Goal: Check status: Check status

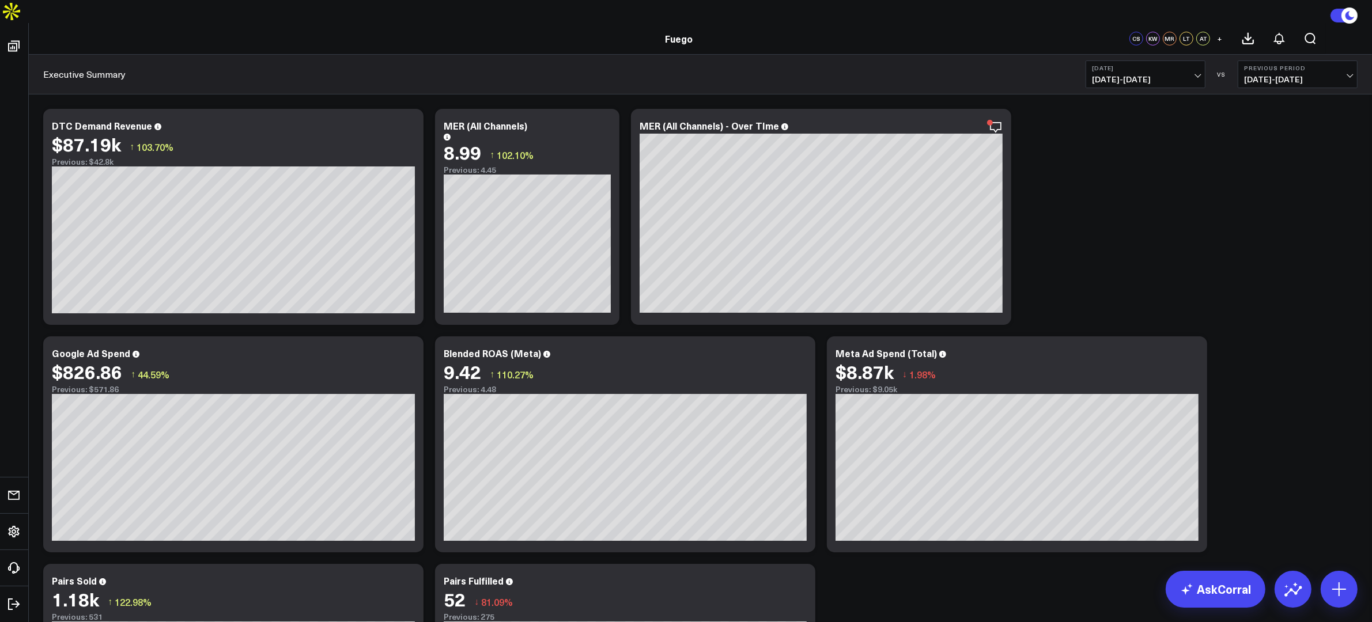
click at [1160, 75] on span "[DATE] - [DATE]" at bounding box center [1145, 79] width 107 height 9
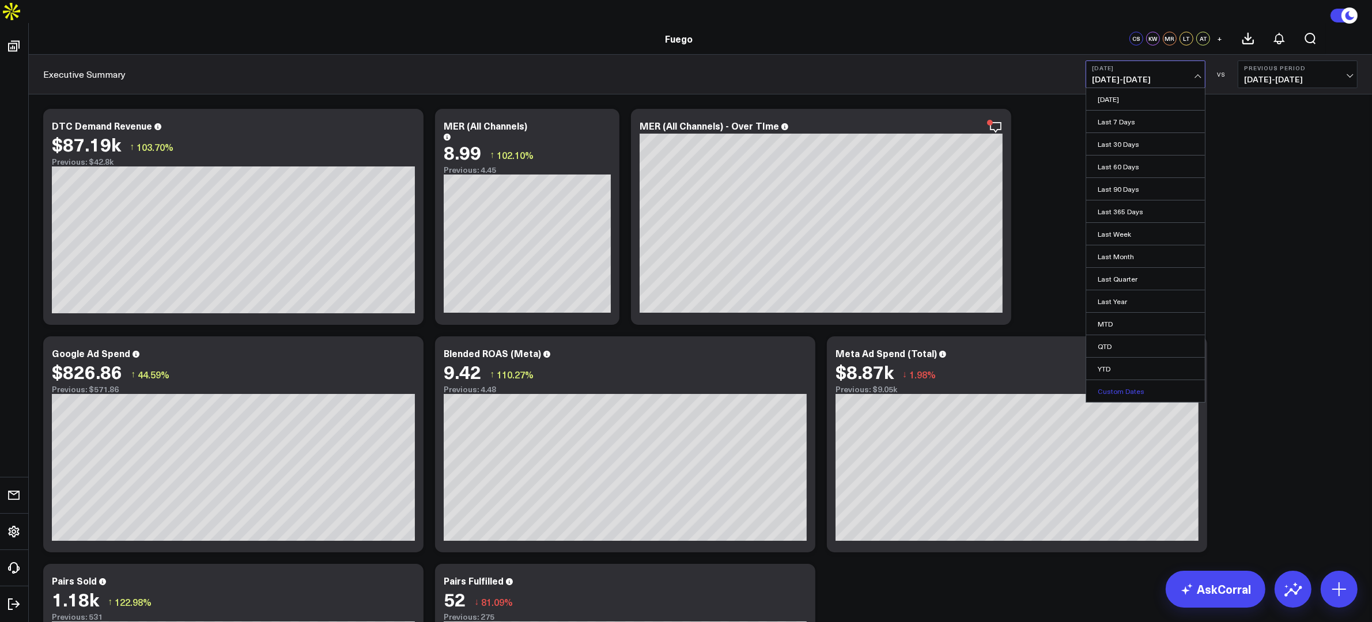
click at [1136, 380] on link "Custom Dates" at bounding box center [1145, 391] width 119 height 22
select select "8"
select select "2025"
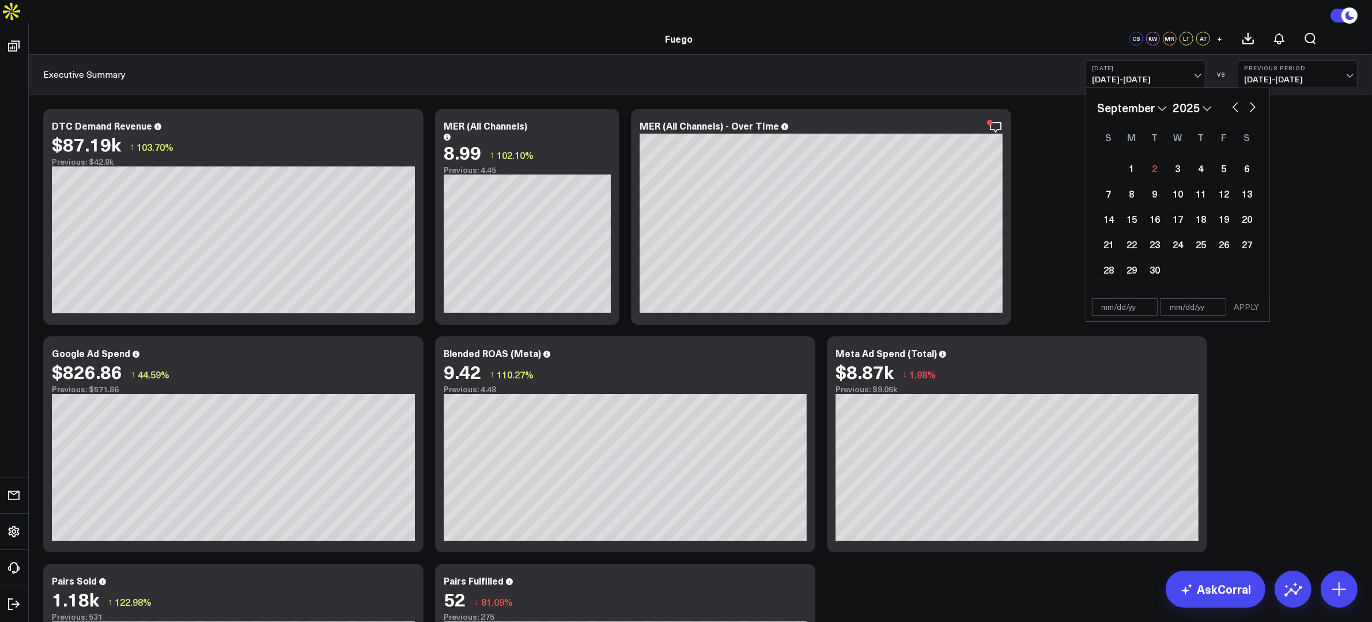
click at [1232, 99] on button "button" at bounding box center [1236, 106] width 12 height 14
select select "7"
select select "2025"
click at [1224, 258] on div "29" at bounding box center [1223, 269] width 23 height 23
type input "[DATE]"
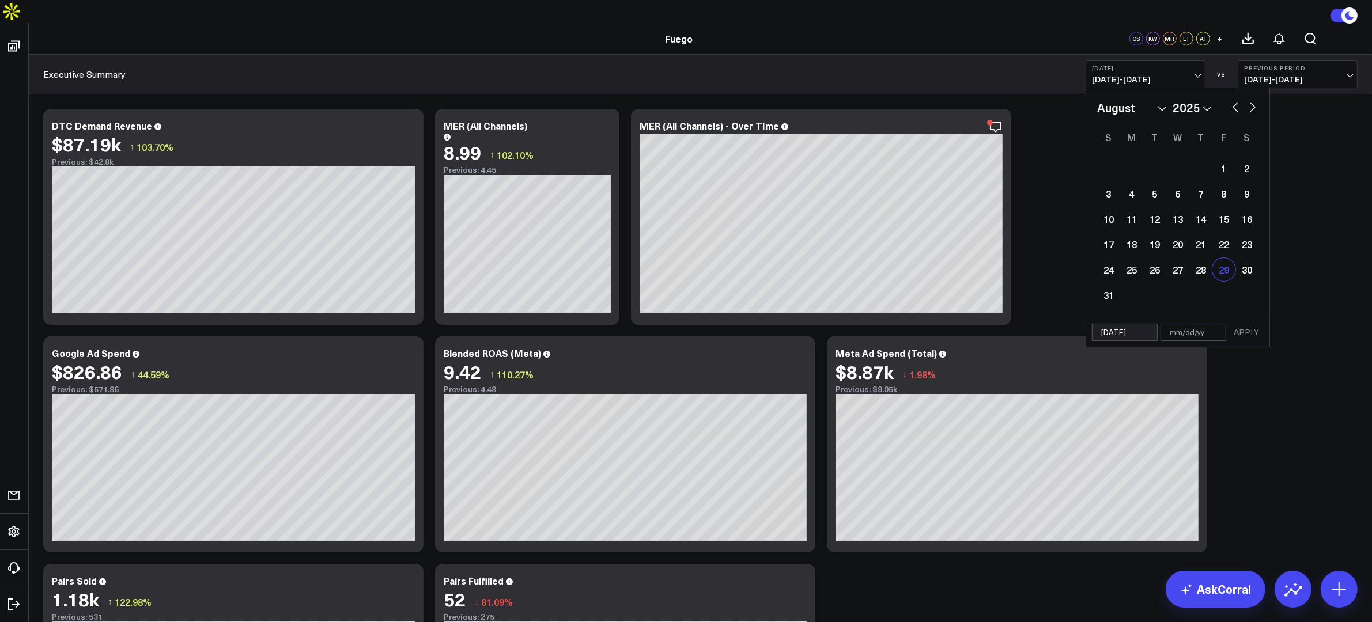
select select "7"
select select "2025"
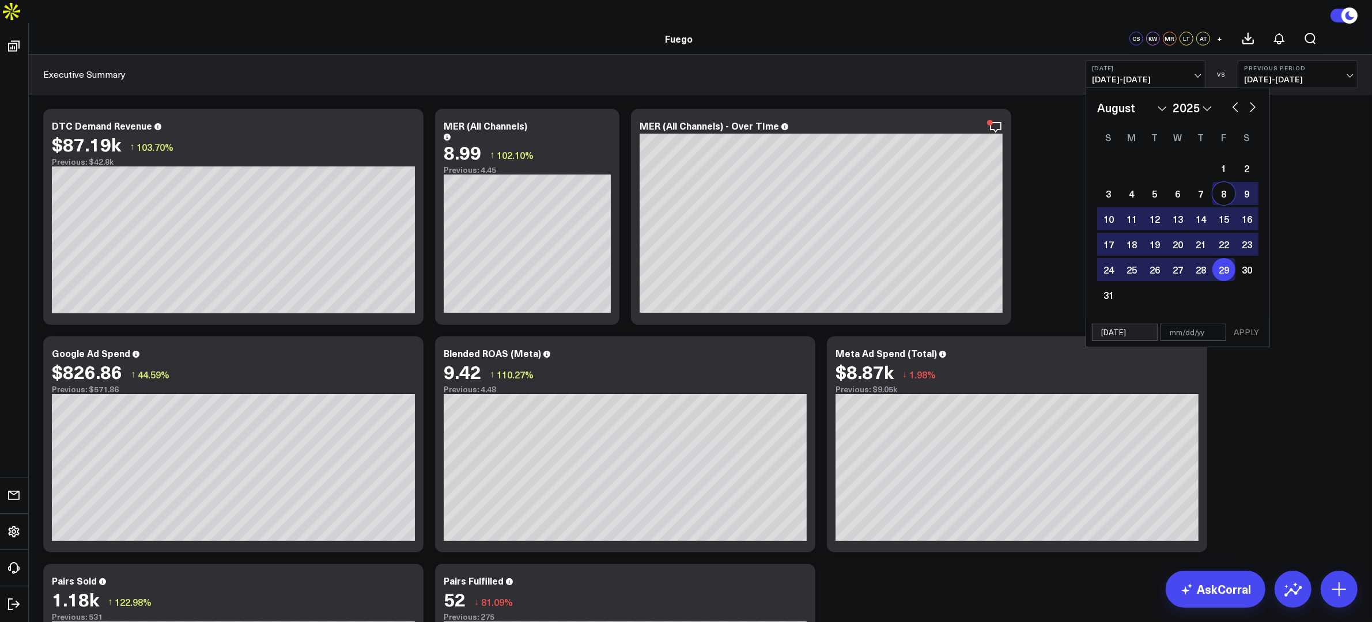
click at [1257, 99] on button "button" at bounding box center [1253, 106] width 12 height 14
select select "8"
select select "2025"
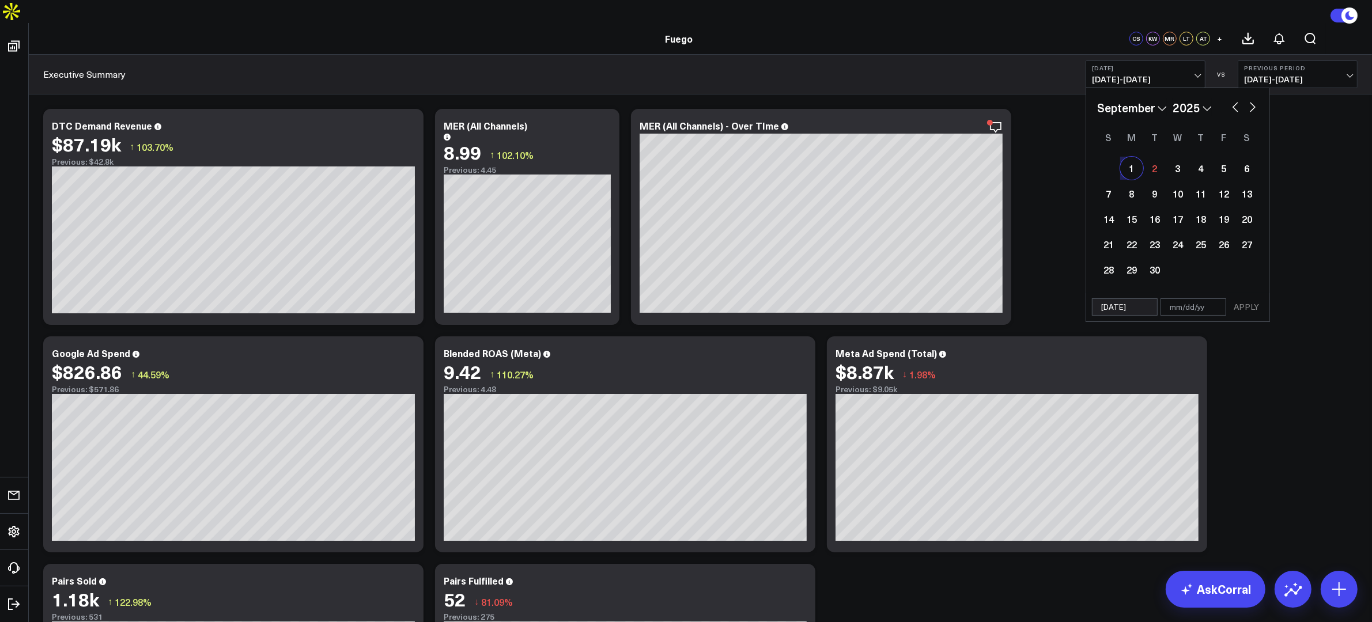
click at [1137, 157] on div "1" at bounding box center [1131, 168] width 23 height 23
type input "[DATE]"
select select "8"
select select "2025"
click at [1262, 298] on button "APPLY" at bounding box center [1246, 306] width 35 height 17
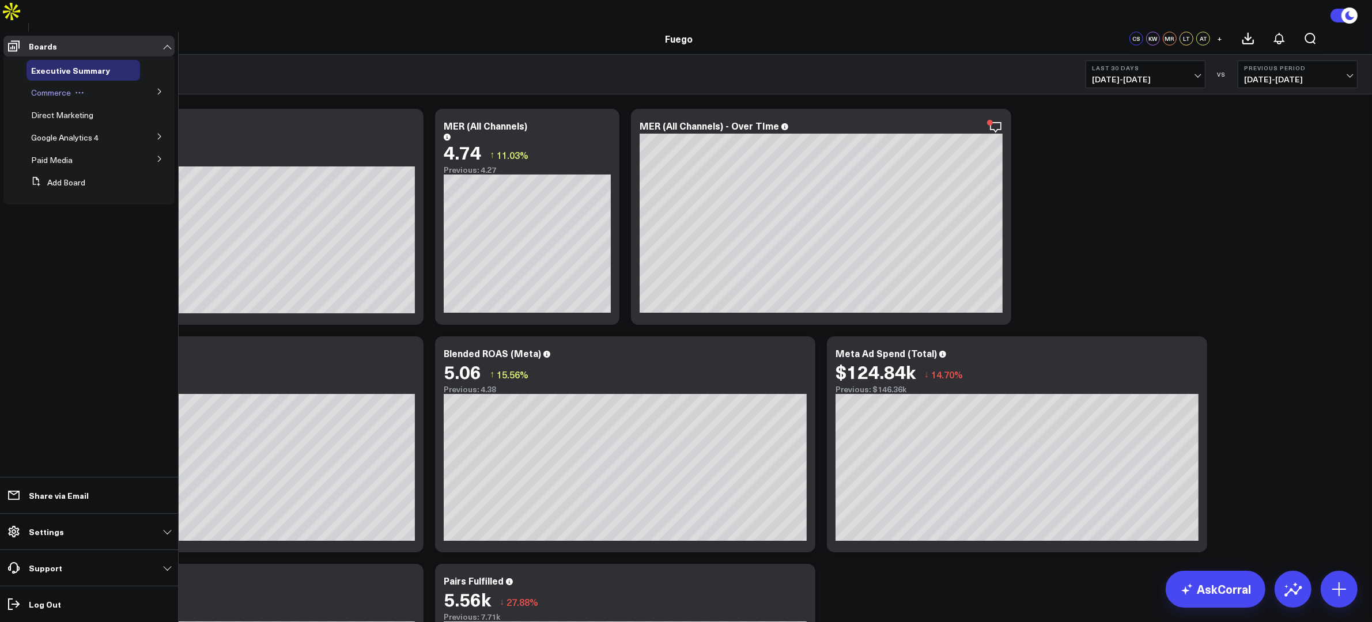
click at [42, 91] on span "Commerce" at bounding box center [51, 92] width 40 height 11
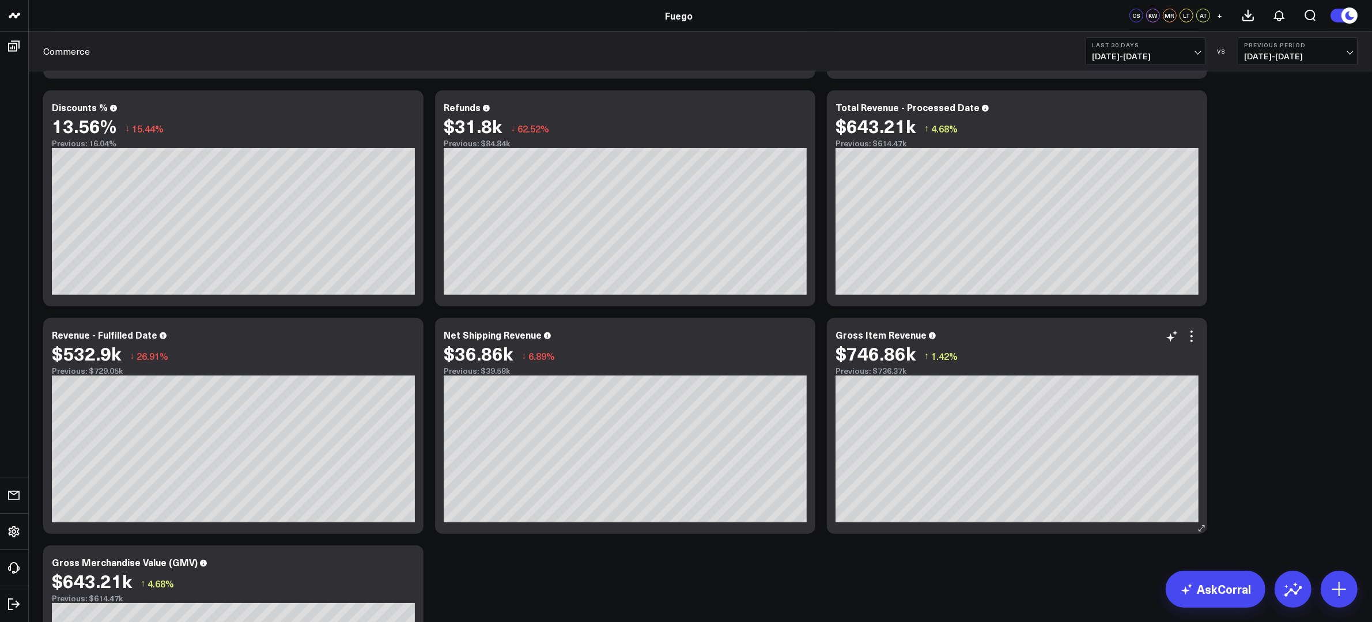
scroll to position [713, 0]
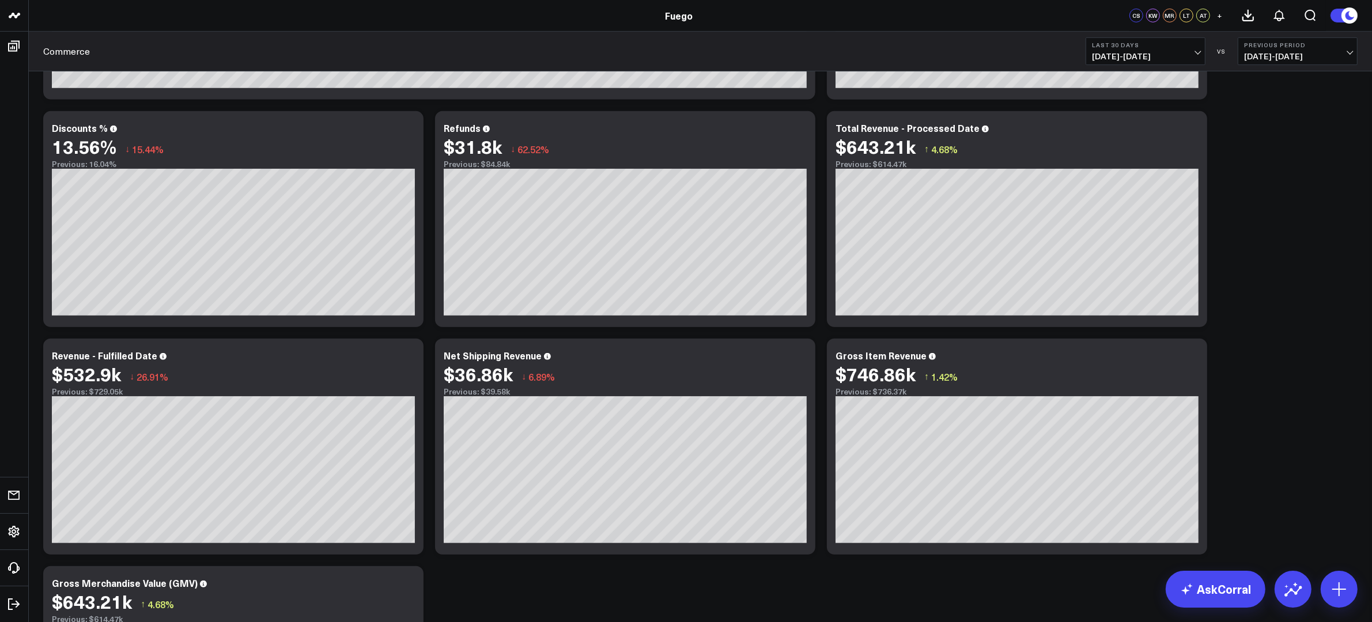
click at [1149, 36] on div "Commerce Last 30 Days 08/03/25 - 09/01/25 VS Previous Period 07/04/25 - 08/02/25" at bounding box center [700, 52] width 1343 height 40
click at [1149, 43] on b "Last 30 Days" at bounding box center [1145, 44] width 107 height 7
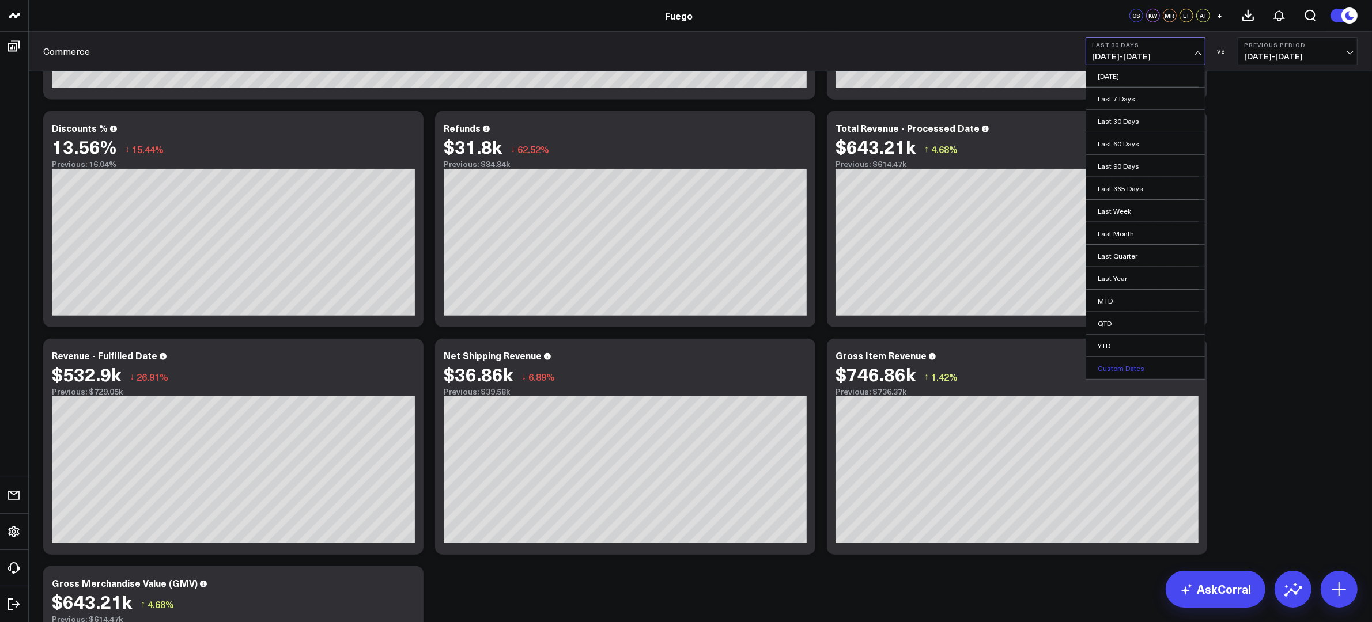
click at [1149, 369] on link "Custom Dates" at bounding box center [1145, 368] width 119 height 22
select select "8"
select select "2025"
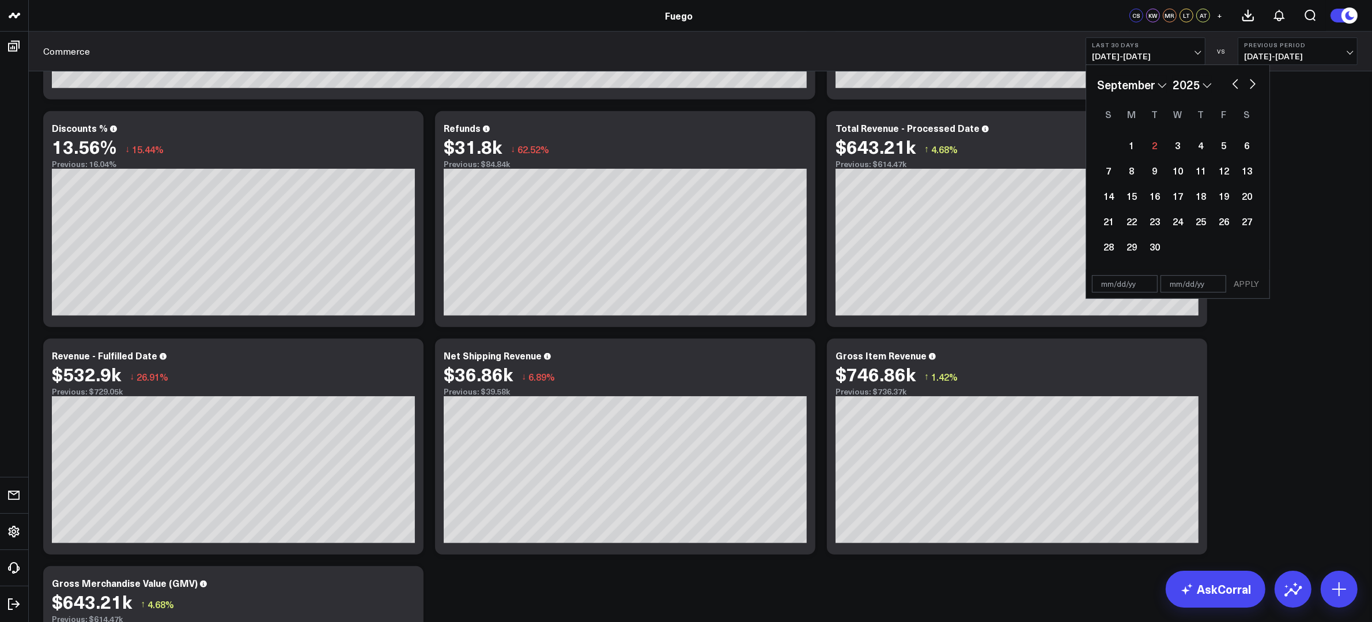
click at [1157, 83] on select "January February March April May June July August September October November De…" at bounding box center [1132, 84] width 70 height 17
select select "6"
select select "2025"
click at [1152, 152] on div "1" at bounding box center [1154, 145] width 23 height 23
select select "6"
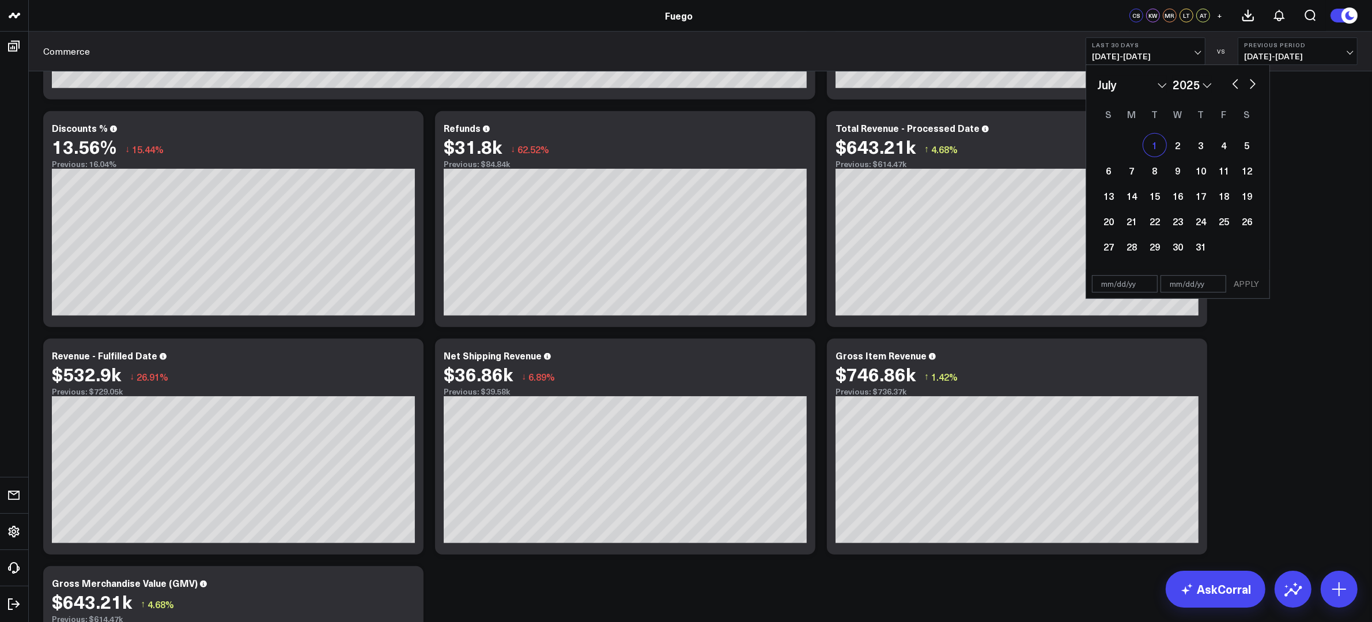
select select "2025"
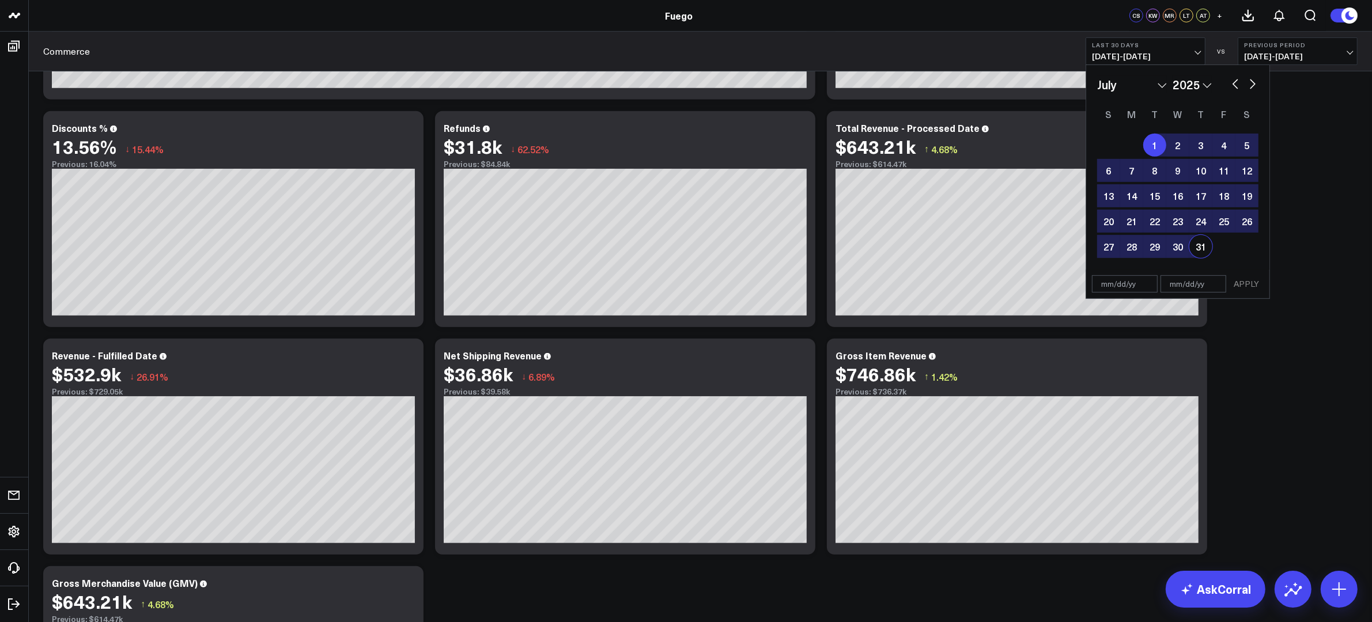
click at [1202, 247] on div "31" at bounding box center [1200, 246] width 23 height 23
select select "6"
select select "2025"
click at [1236, 279] on button "APPLY" at bounding box center [1246, 283] width 35 height 17
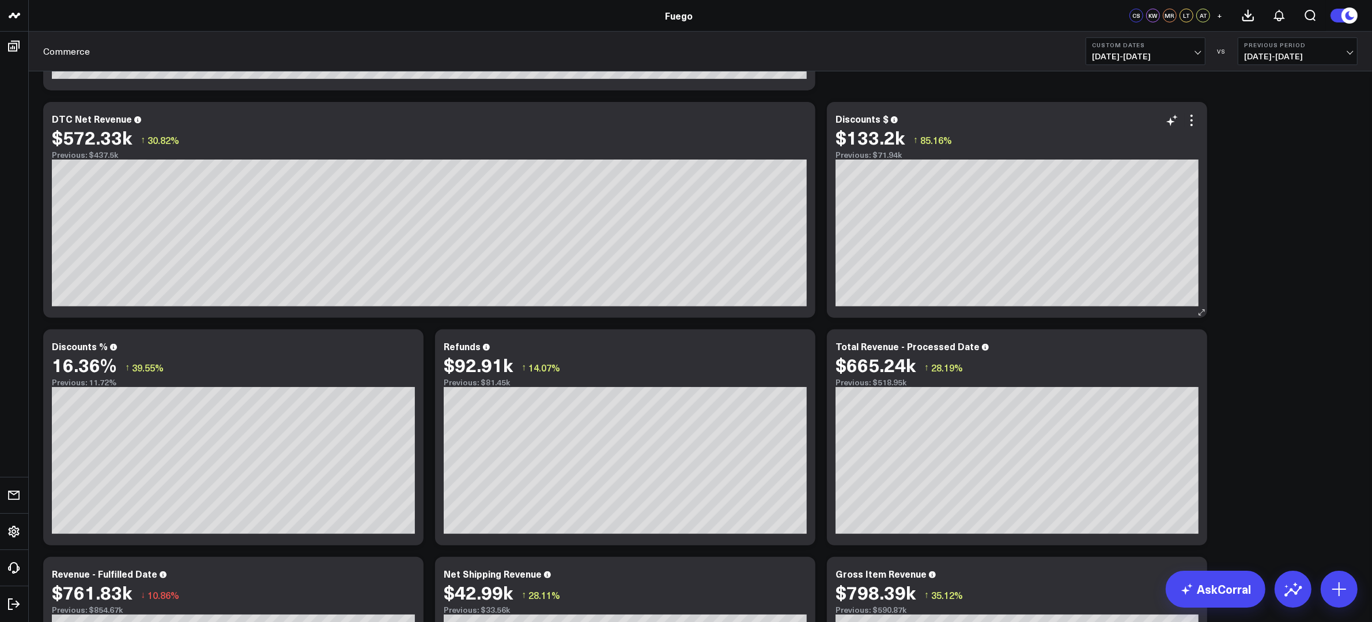
scroll to position [498, 0]
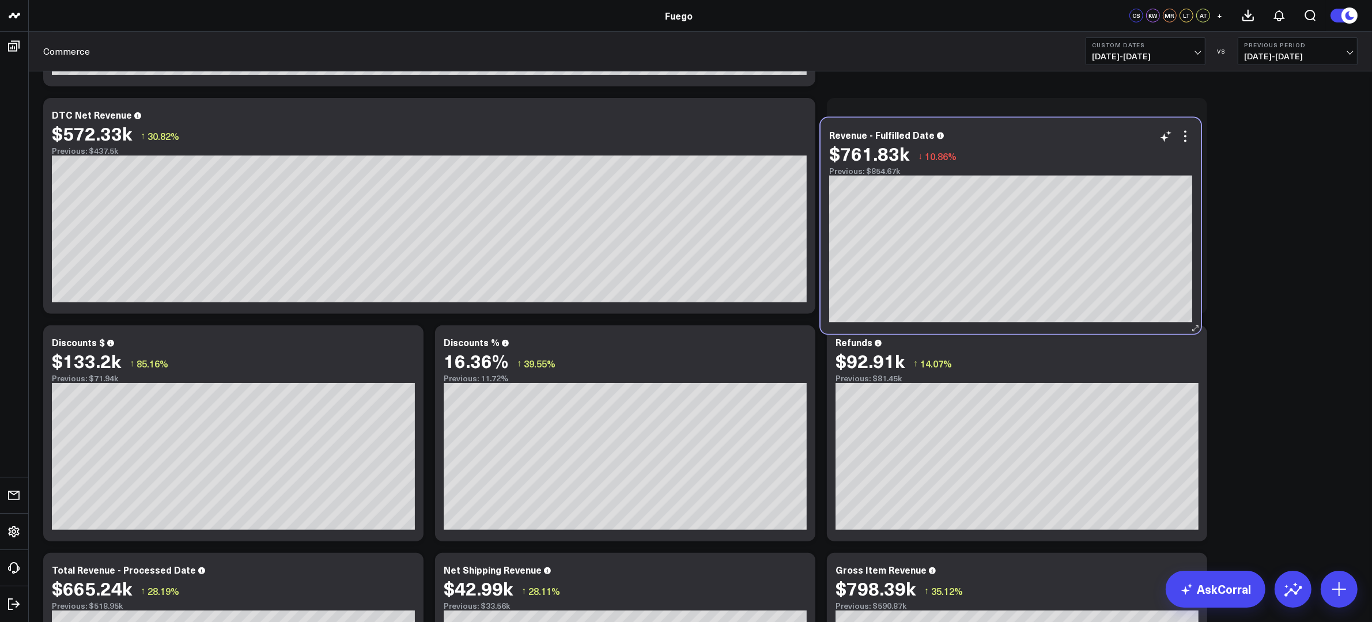
drag, startPoint x: 194, startPoint y: 546, endPoint x: 971, endPoint y: 108, distance: 891.6
click at [971, 130] on div "Revenue - Fulfilled Date" at bounding box center [1010, 135] width 363 height 10
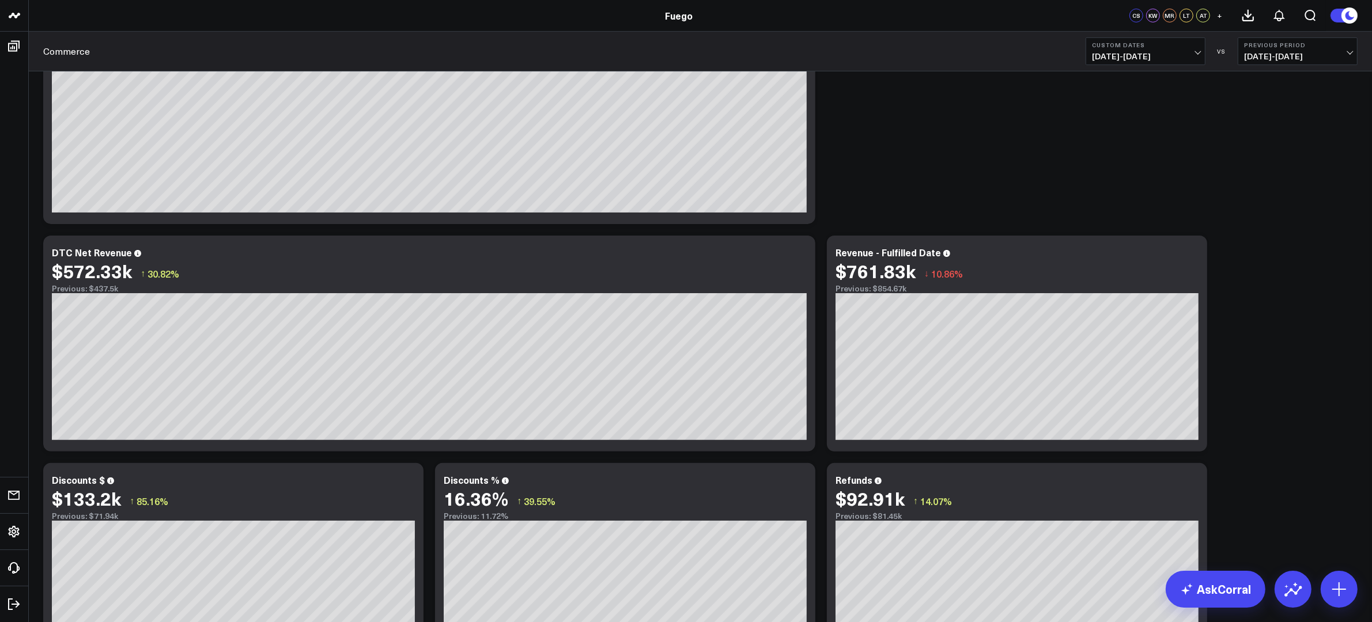
scroll to position [350, 0]
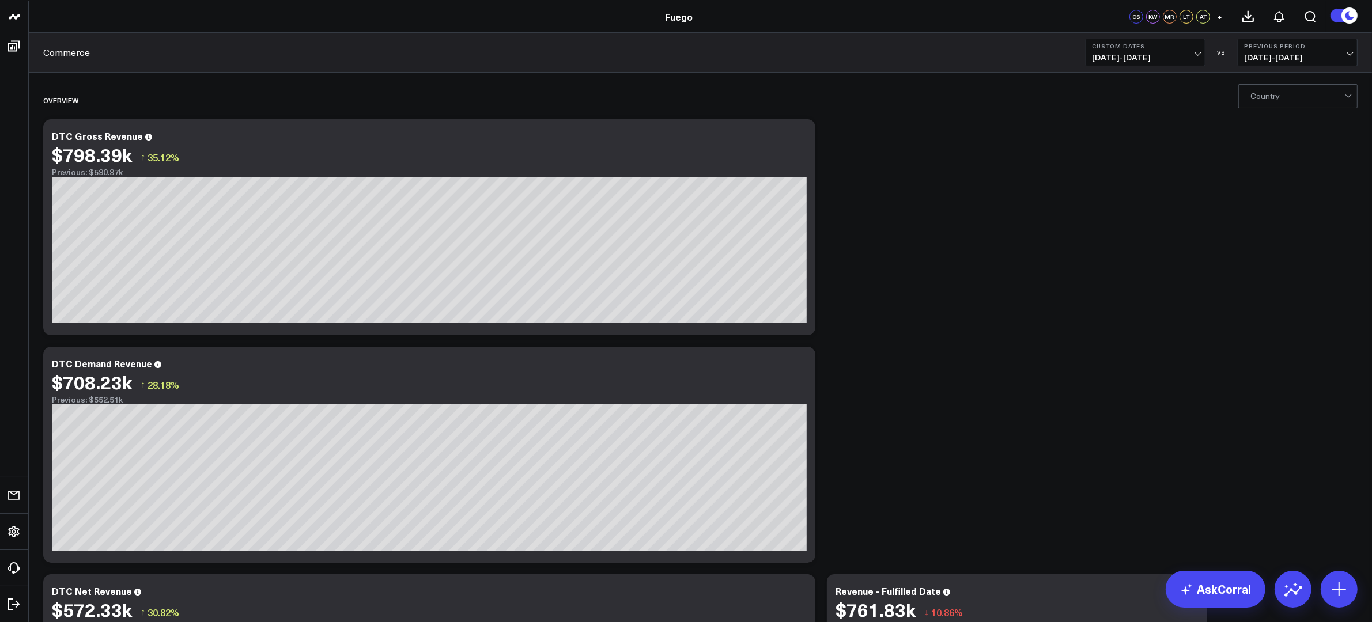
scroll to position [90, 0]
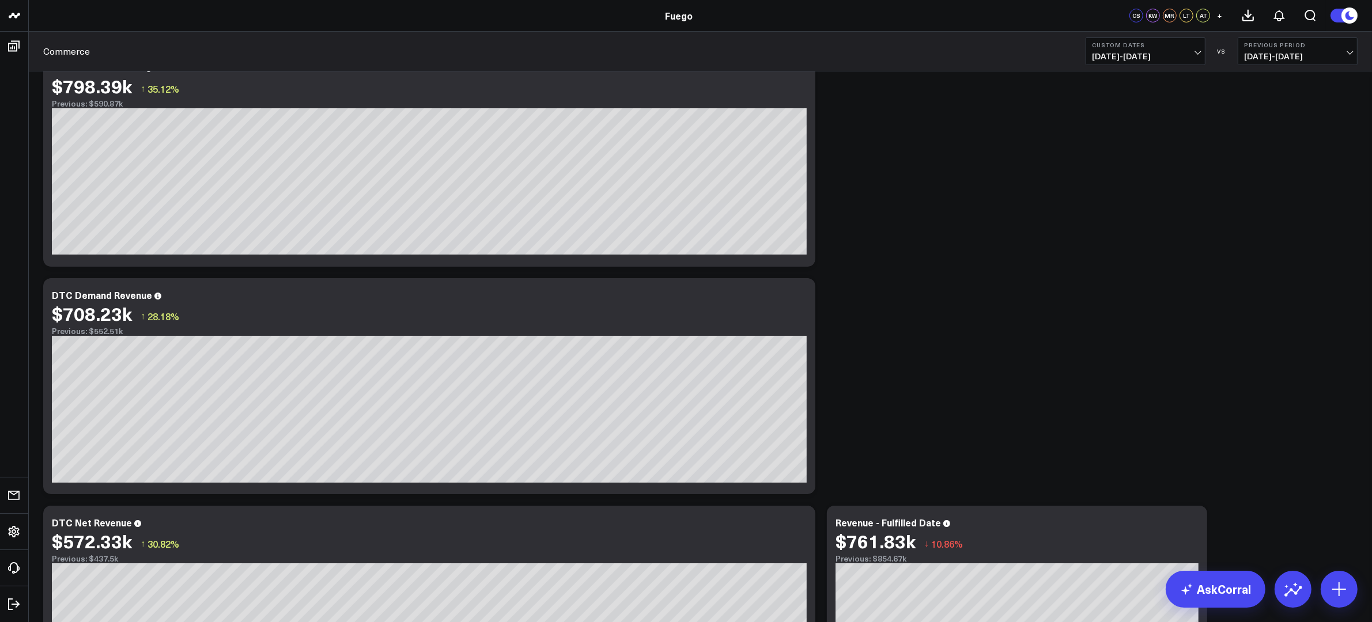
click at [1153, 49] on button "Custom Dates 07/01/25 - 07/31/25" at bounding box center [1145, 51] width 120 height 28
click at [1150, 228] on link "Last Month" at bounding box center [1145, 233] width 119 height 22
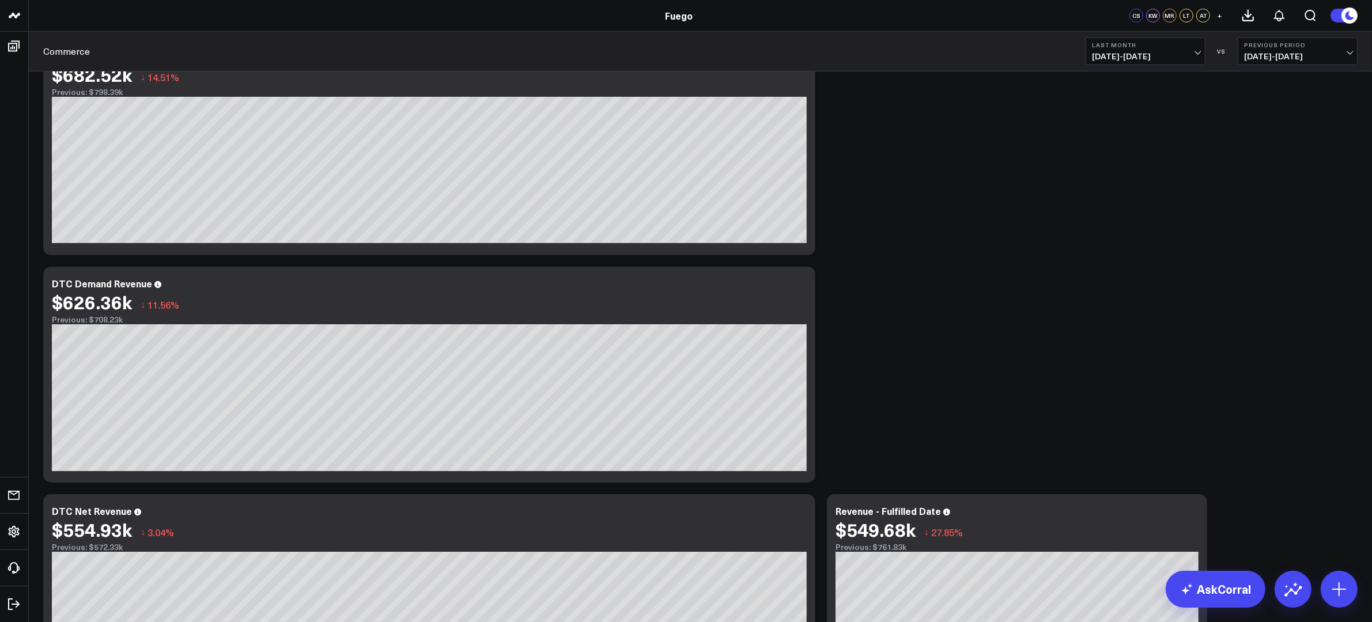
scroll to position [98, 0]
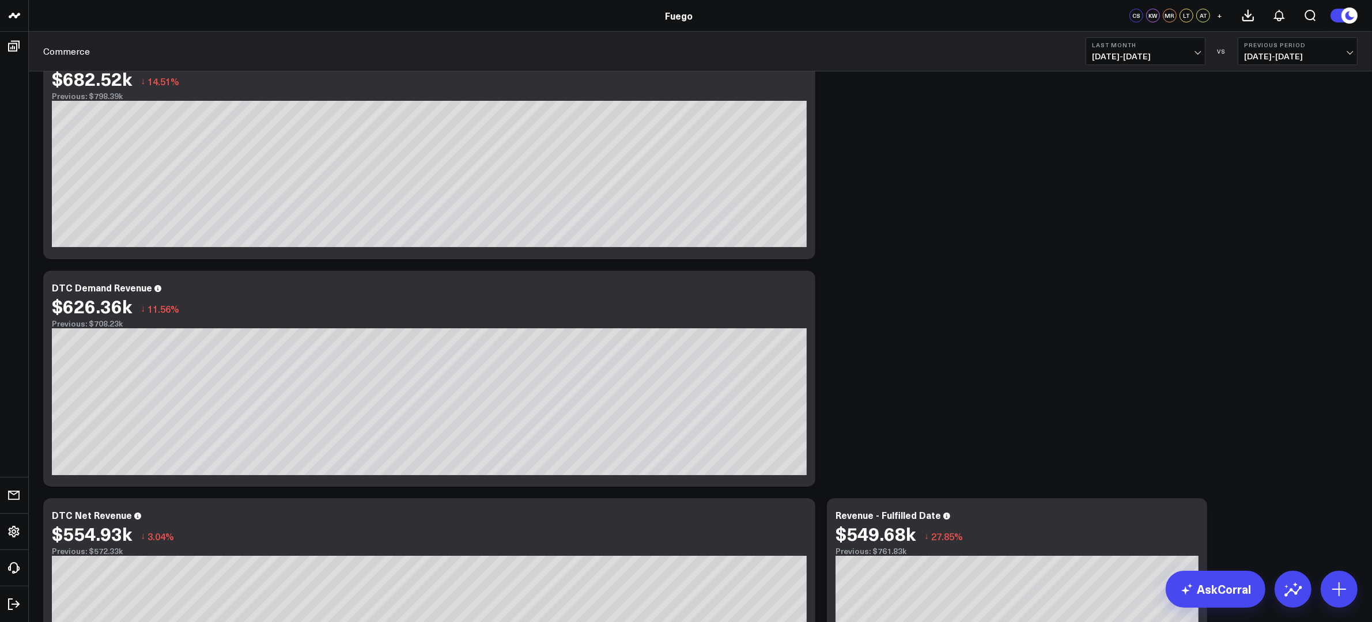
click at [1145, 52] on span "08/01/25 - 08/31/25" at bounding box center [1145, 56] width 107 height 9
click at [1138, 369] on link "Custom Dates" at bounding box center [1145, 368] width 119 height 22
select select "8"
select select "2025"
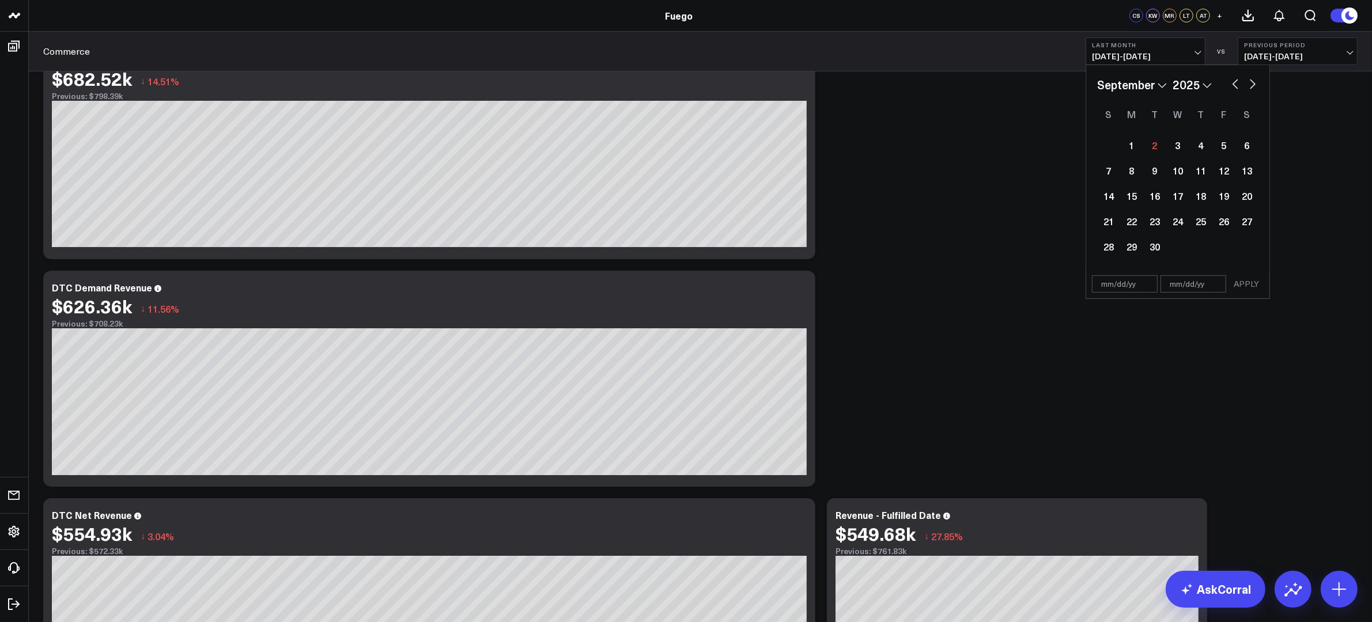
click at [1138, 86] on select "January February March April May June July August September October November De…" at bounding box center [1132, 84] width 70 height 17
select select "6"
select select "2025"
click at [1159, 149] on div "1" at bounding box center [1154, 145] width 23 height 23
select select "6"
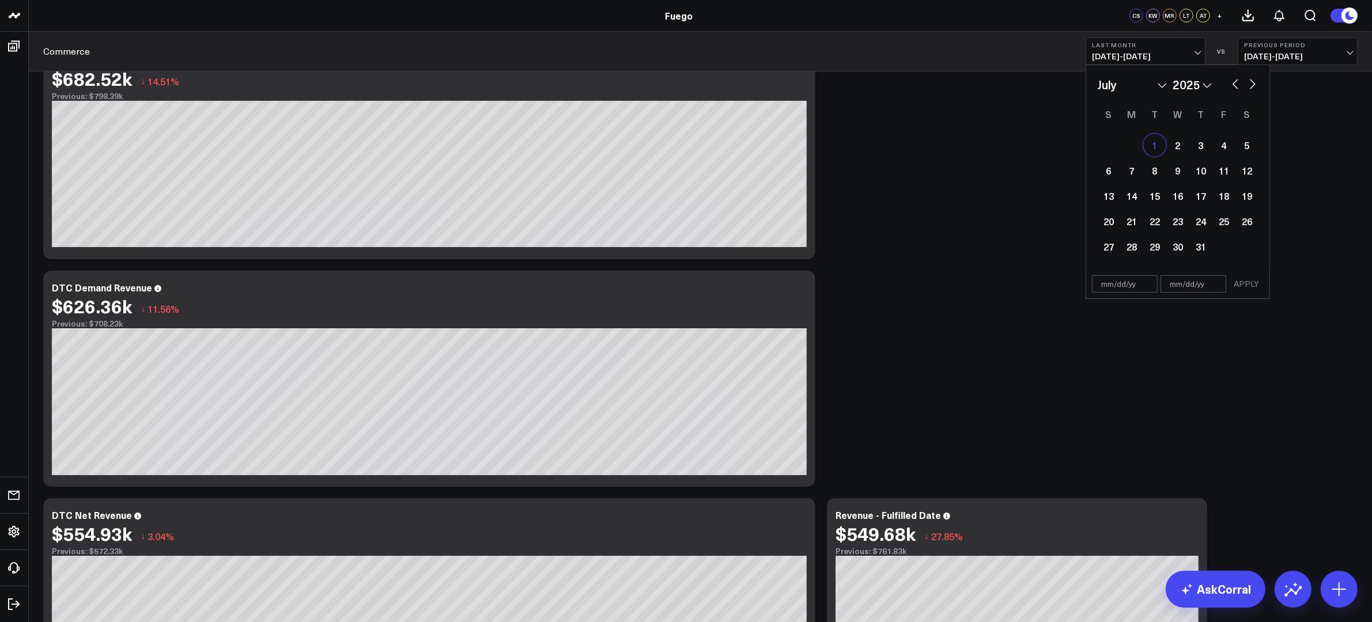
select select "2025"
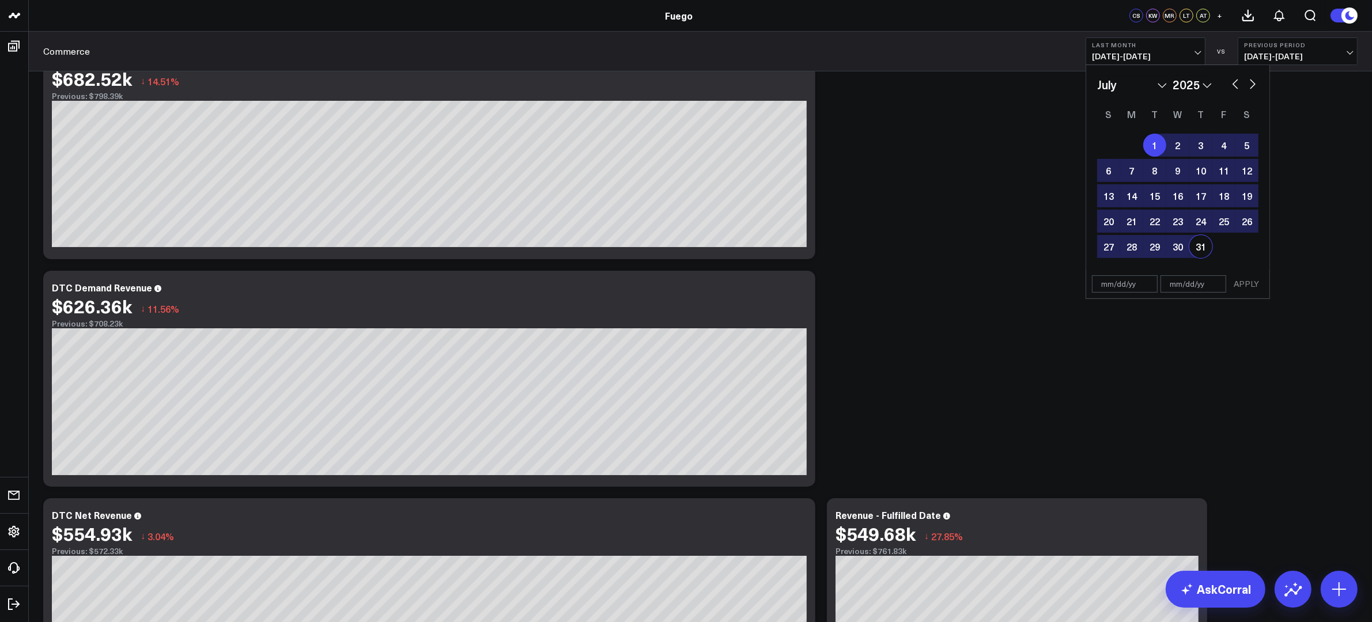
click at [1206, 248] on div "31" at bounding box center [1200, 246] width 23 height 23
select select "6"
select select "2025"
click at [1249, 285] on button "APPLY" at bounding box center [1246, 283] width 35 height 17
